Goal: Transaction & Acquisition: Obtain resource

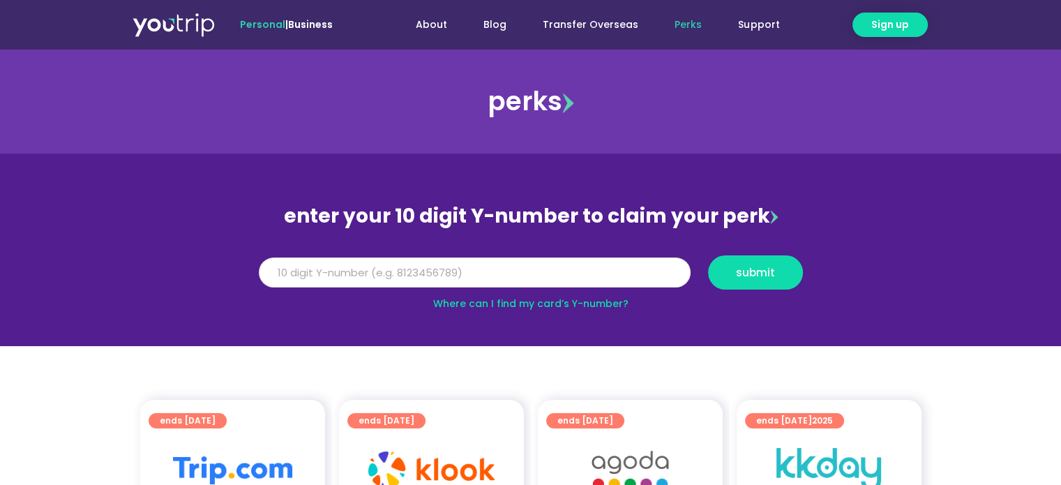
click at [548, 280] on input "Y Number" at bounding box center [475, 272] width 432 height 31
type input "8111050374"
click at [757, 268] on span "submit" at bounding box center [755, 272] width 39 height 10
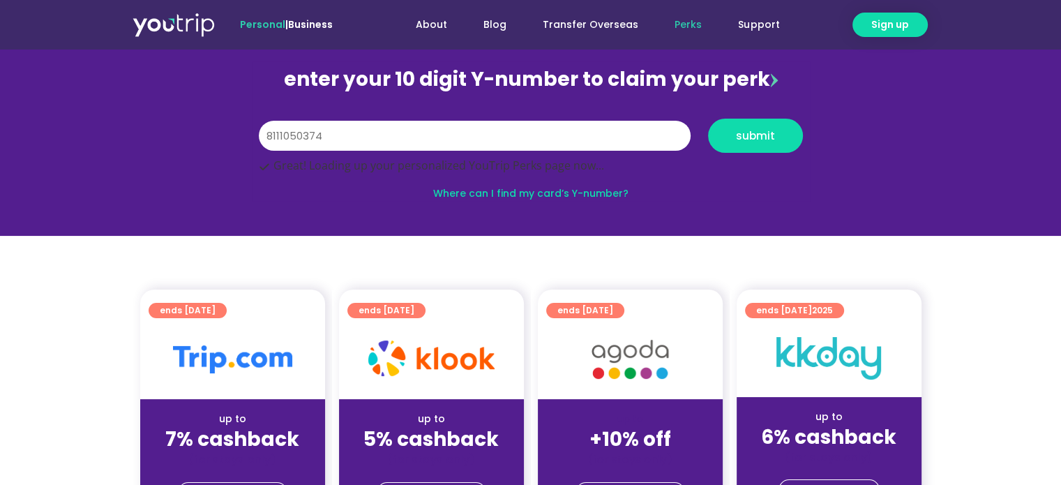
scroll to position [140, 0]
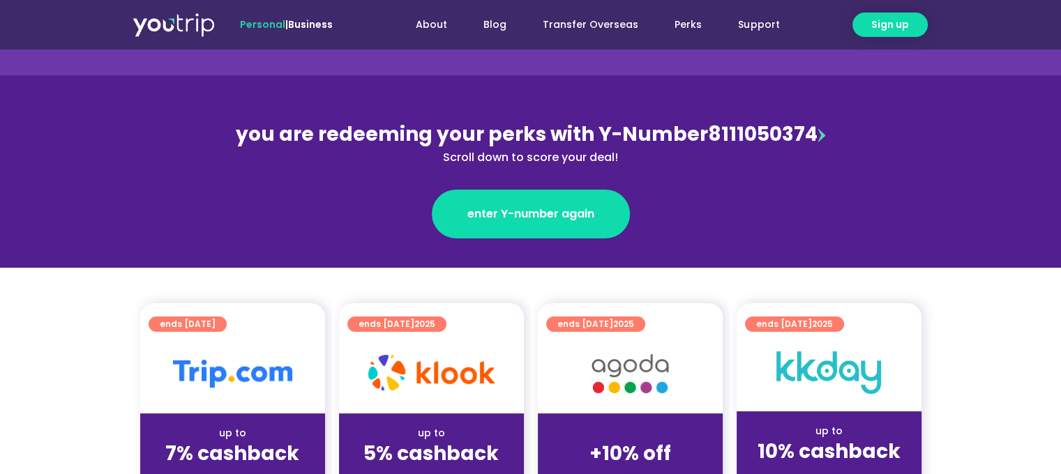
scroll to position [209, 0]
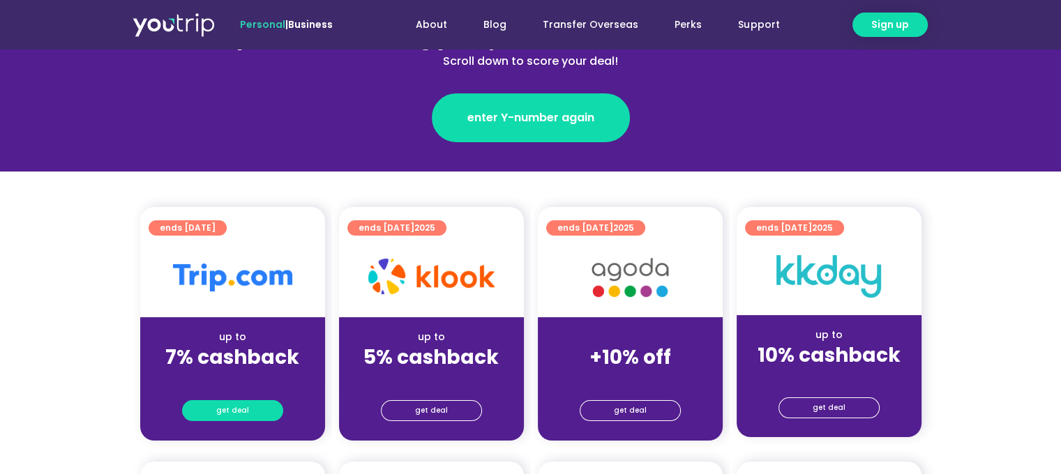
click at [234, 412] on span "get deal" at bounding box center [232, 411] width 33 height 20
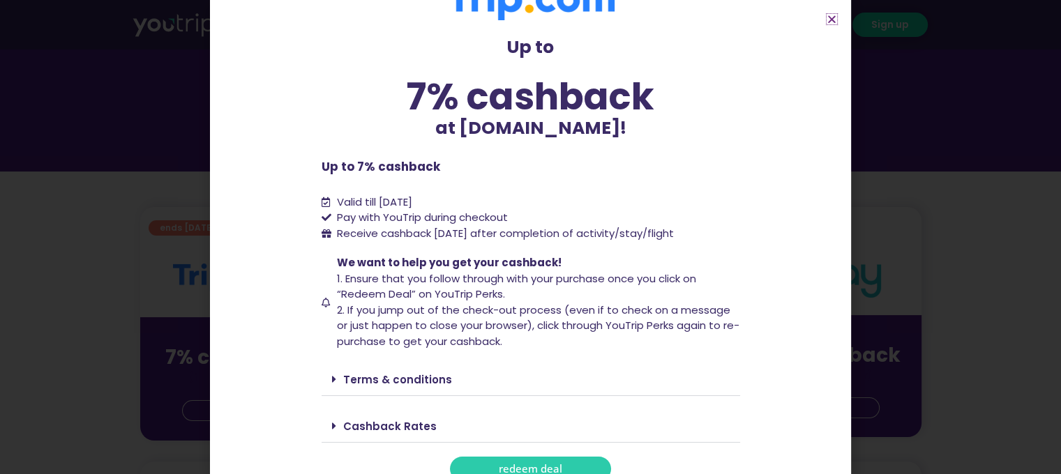
scroll to position [57, 0]
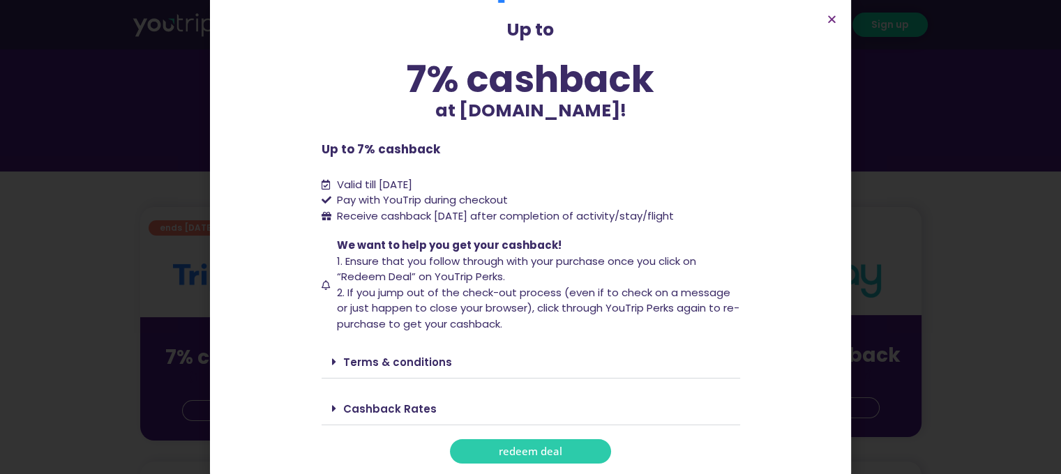
click at [324, 414] on div "Cashback Rates" at bounding box center [531, 409] width 419 height 33
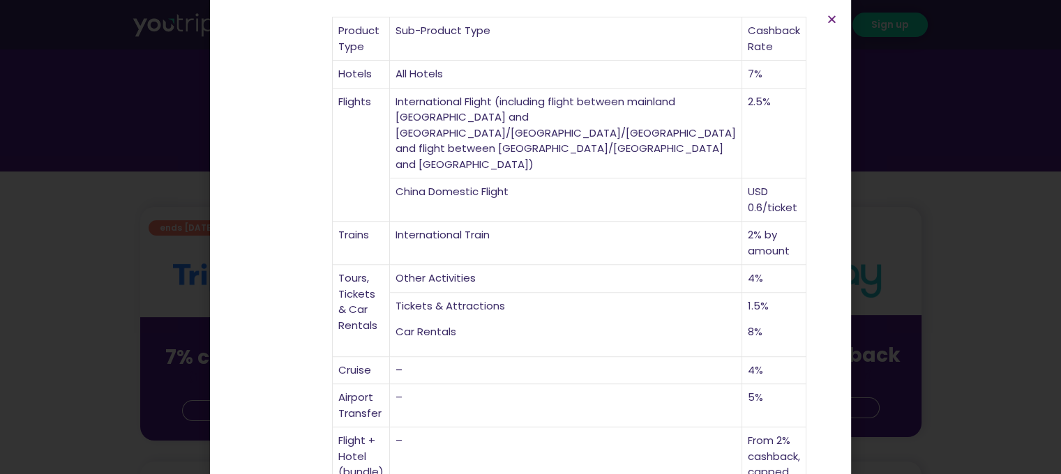
scroll to position [516, 0]
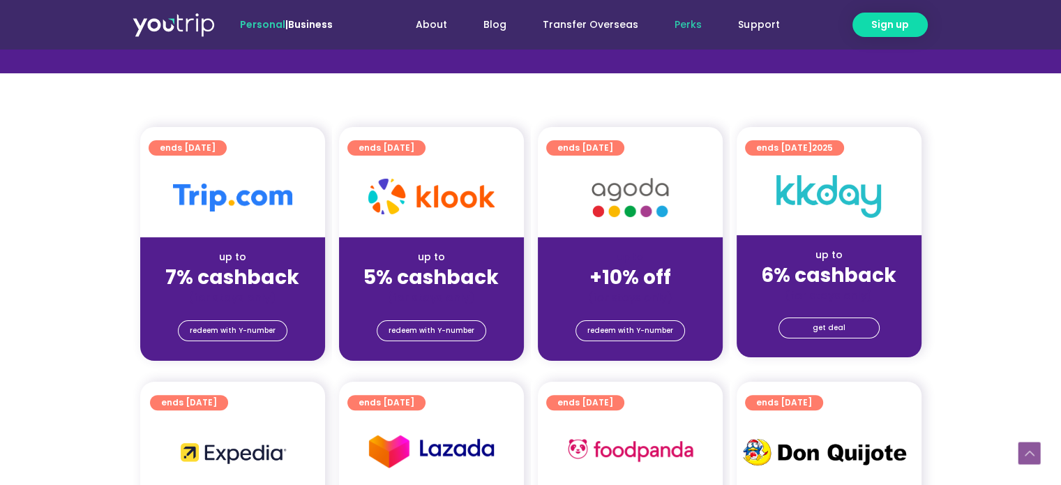
scroll to position [349, 0]
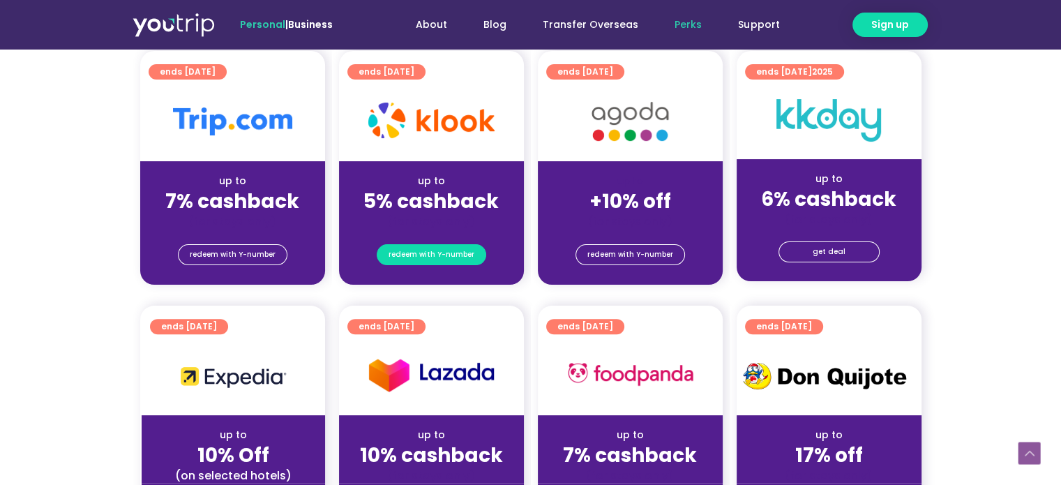
click at [440, 254] on span "redeem with Y-number" at bounding box center [432, 255] width 86 height 20
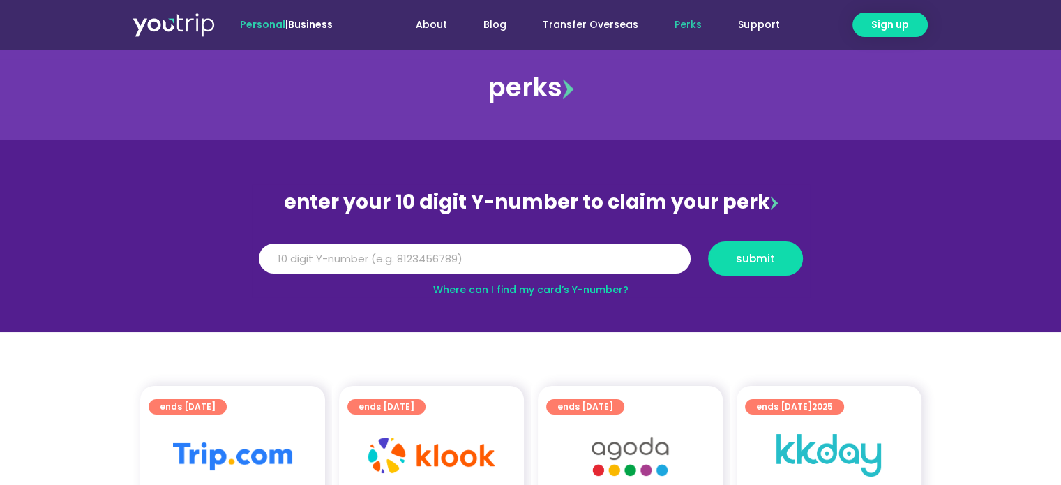
scroll to position [6, 0]
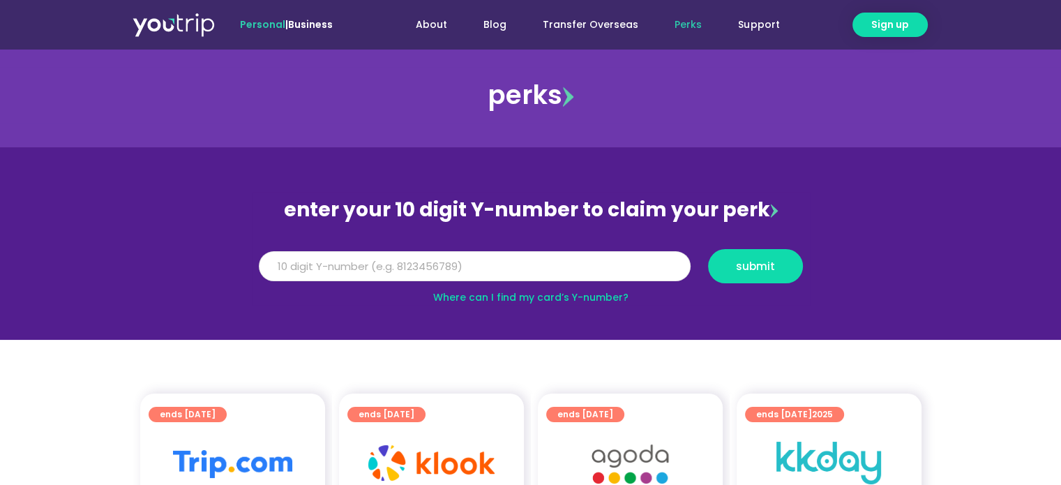
click at [440, 261] on input "Y Number" at bounding box center [475, 266] width 432 height 31
type input "8111050374"
click at [768, 277] on button "submit" at bounding box center [755, 266] width 95 height 34
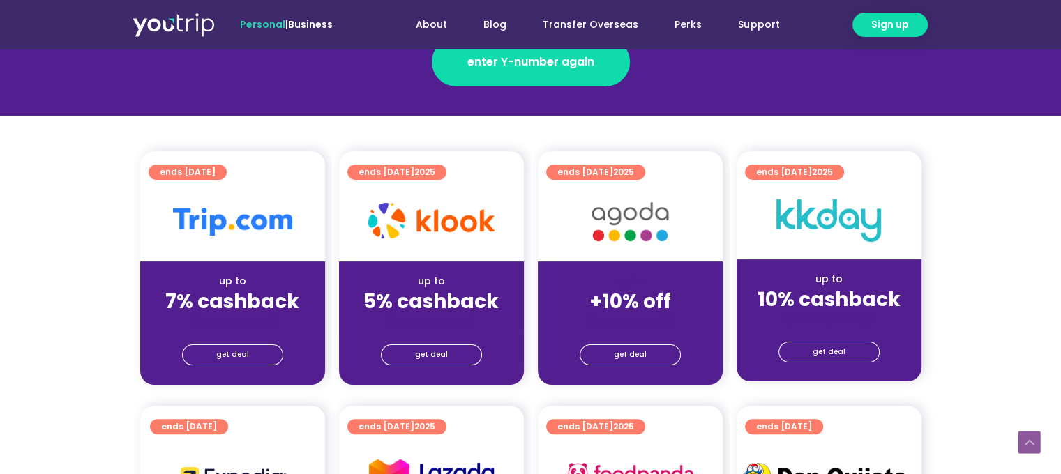
scroll to position [279, 0]
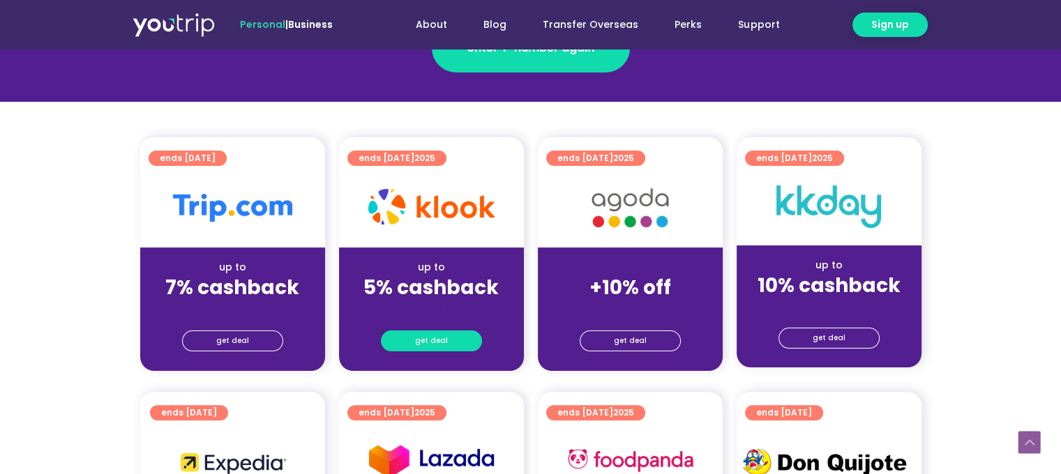
click at [456, 341] on link "get deal" at bounding box center [431, 341] width 101 height 21
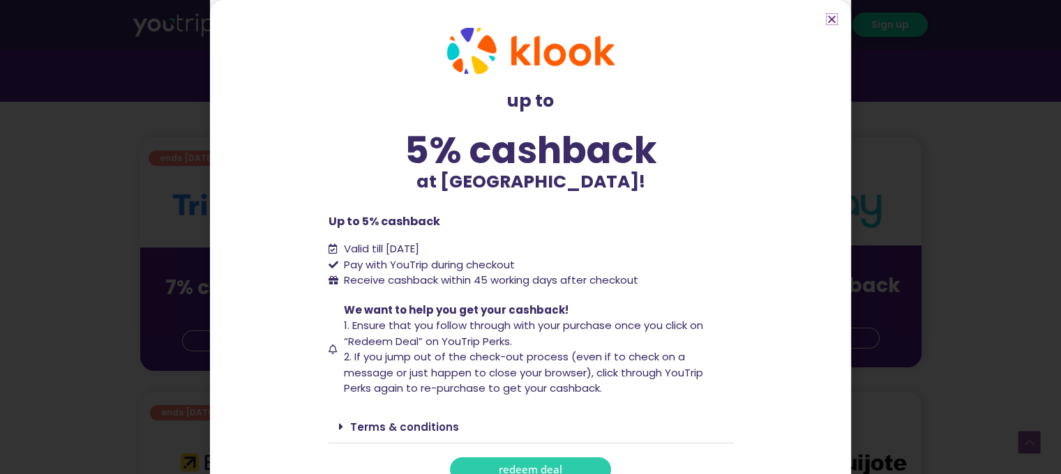
scroll to position [25, 0]
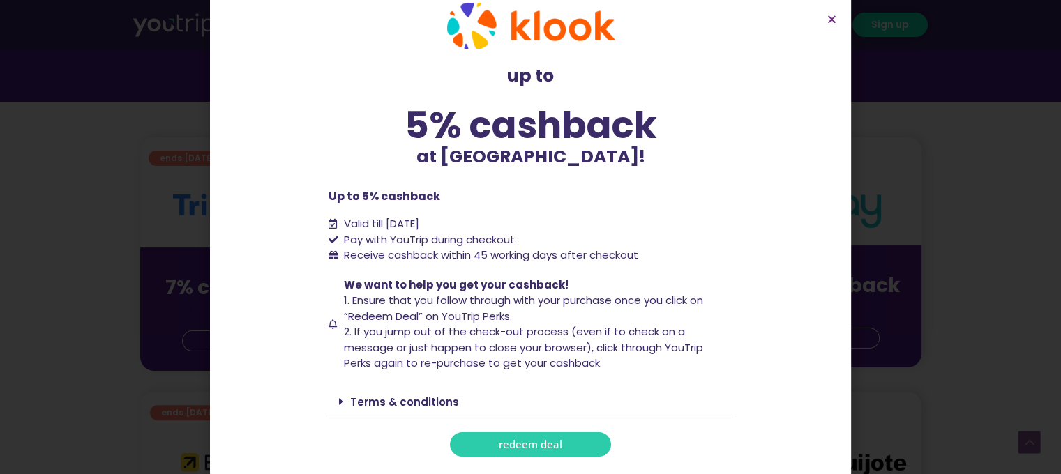
click at [339, 403] on icon at bounding box center [341, 401] width 4 height 11
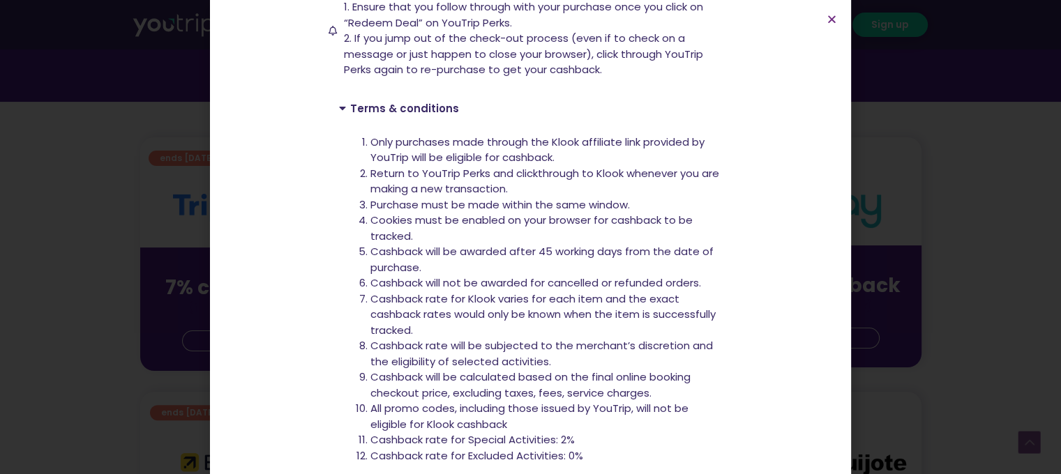
scroll to position [321, 0]
